Goal: Task Accomplishment & Management: Manage account settings

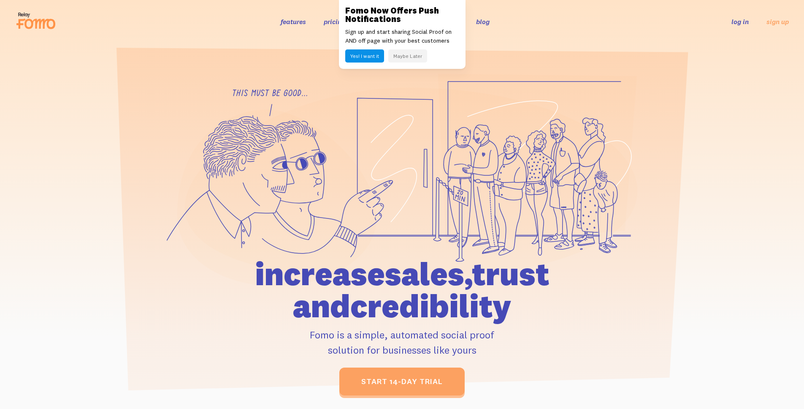
click at [740, 19] on link "log in" at bounding box center [739, 21] width 17 height 8
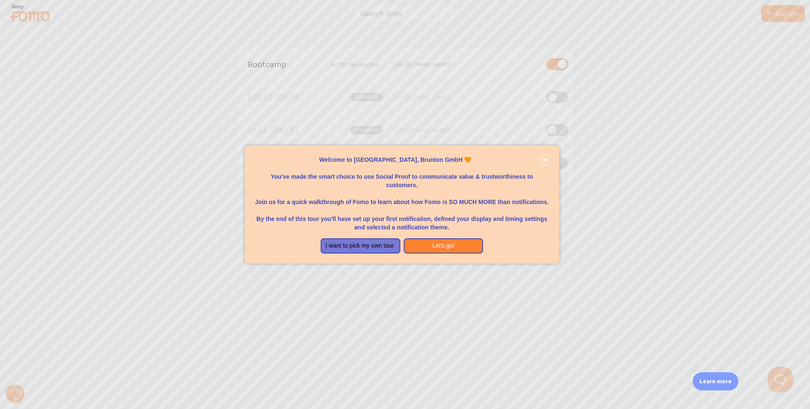
drag, startPoint x: 549, startPoint y: 159, endPoint x: 489, endPoint y: 171, distance: 61.2
click at [548, 159] on button "close," at bounding box center [545, 159] width 9 height 9
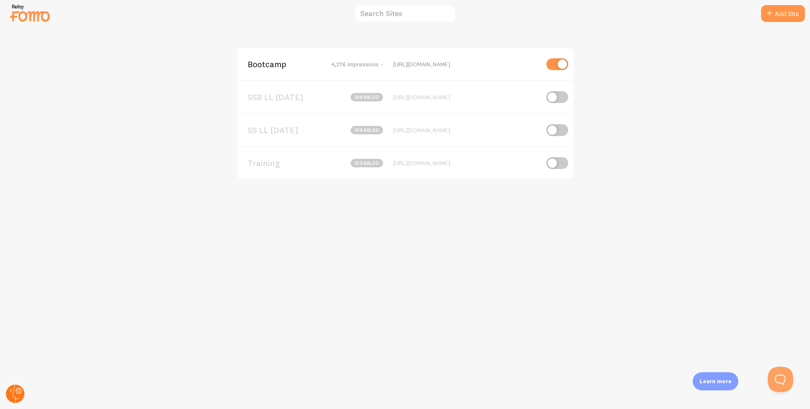
click at [19, 400] on circle at bounding box center [15, 393] width 19 height 19
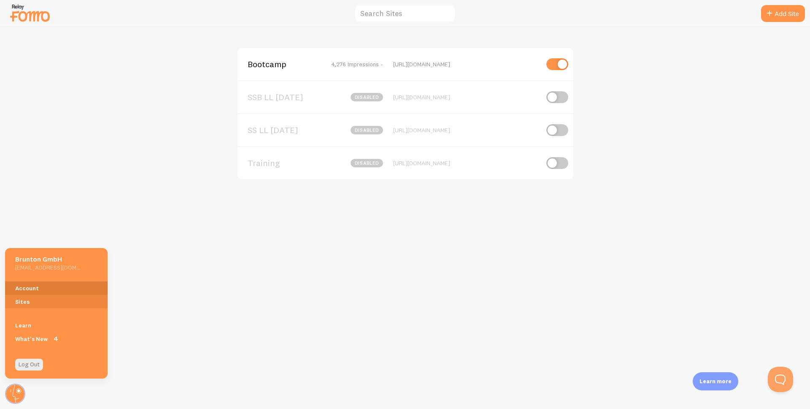
click at [33, 289] on link "Account" at bounding box center [56, 288] width 103 height 14
